Goal: Find specific page/section: Find specific page/section

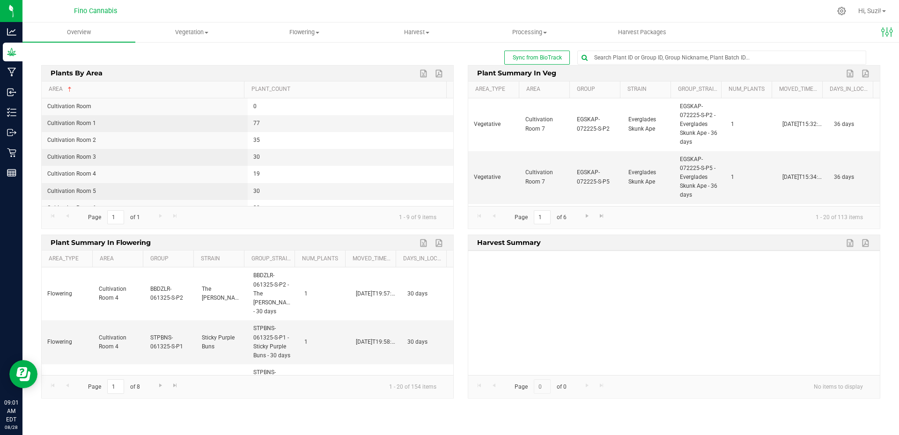
scroll to position [44, 0]
click at [53, 89] on link "Area" at bounding box center [144, 89] width 191 height 7
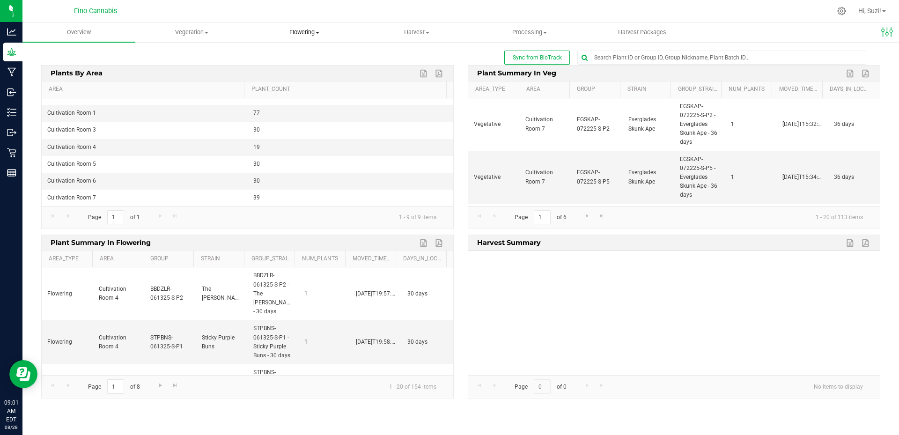
click at [319, 35] on span "Flowering" at bounding box center [304, 32] width 112 height 8
click at [300, 68] on span "Flowering groups" at bounding box center [287, 68] width 78 height 8
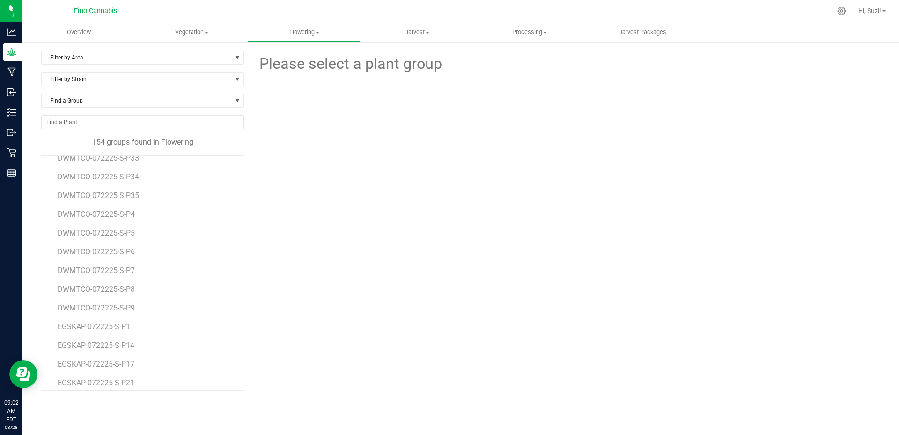
scroll to position [562, 0]
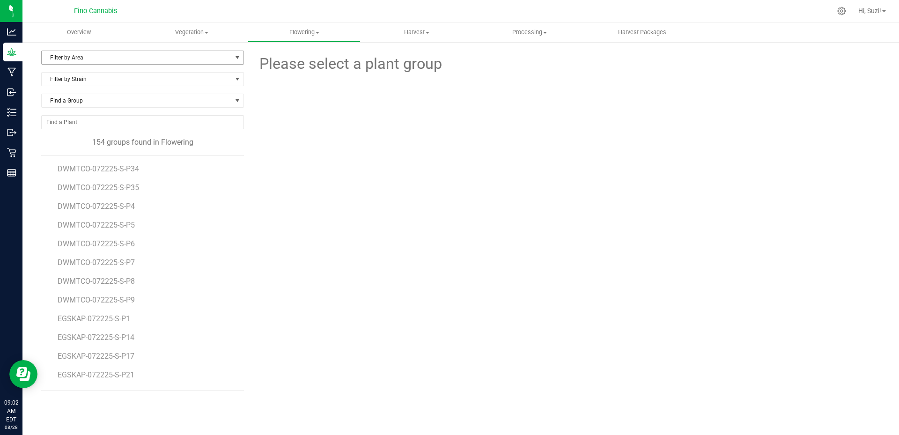
click at [143, 60] on span "Filter by Area" at bounding box center [137, 57] width 190 height 13
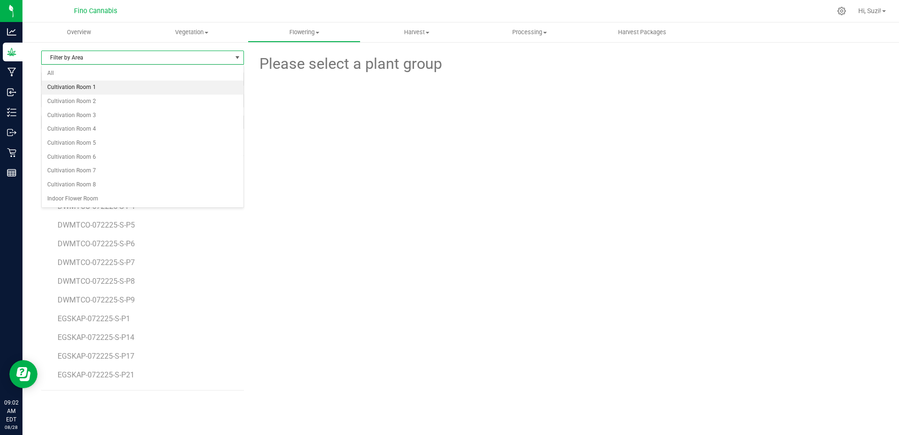
click at [141, 84] on li "Cultivation Room 1" at bounding box center [143, 88] width 202 height 14
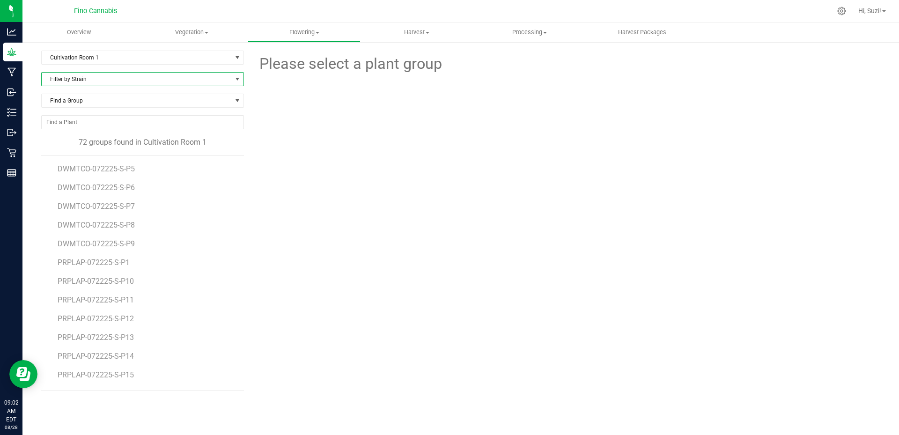
click at [143, 81] on span "Filter by Strain" at bounding box center [137, 79] width 190 height 13
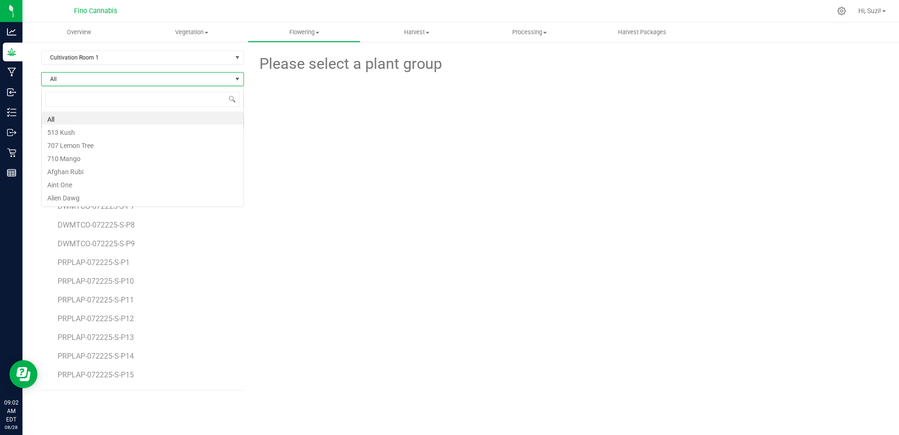
scroll to position [14, 203]
type input "du"
click at [117, 147] on li "Dude Wheres My Taco" at bounding box center [143, 144] width 202 height 13
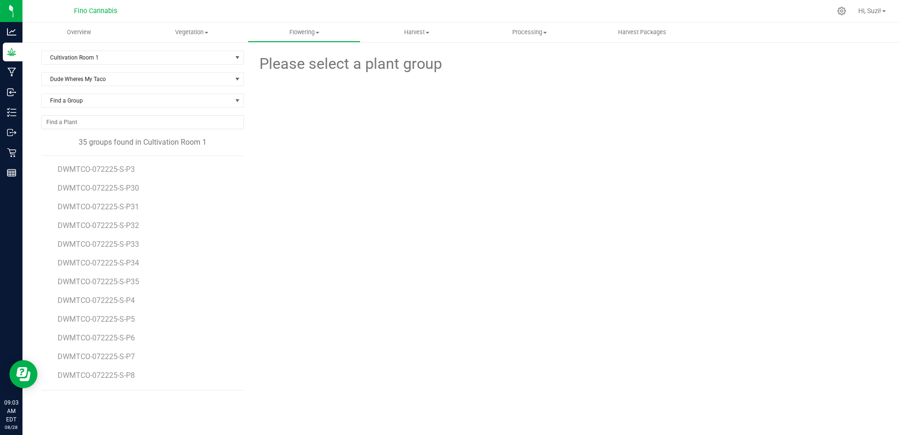
scroll to position [429, 0]
